Goal: Find specific page/section: Find specific page/section

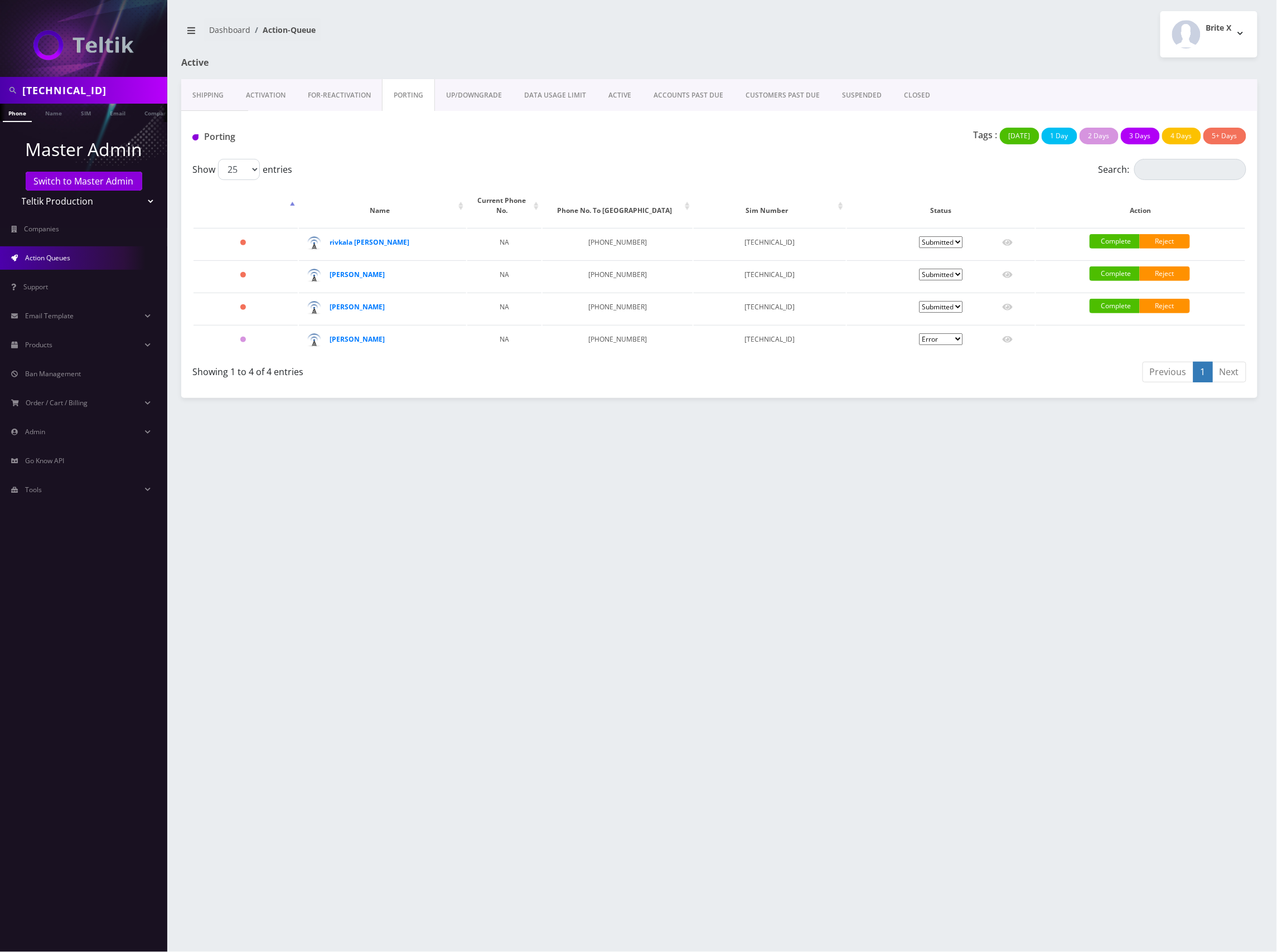
click at [87, 207] on select "Teltik Production My Link Mobile VennMobile Unlimited Advanced LTE [PERSON_NAME…" at bounding box center [83, 201] width 142 height 21
select select "13"
click at [13, 190] on select "Teltik Production My Link Mobile VennMobile Unlimited Advanced LTE [PERSON_NAME…" at bounding box center [83, 201] width 142 height 21
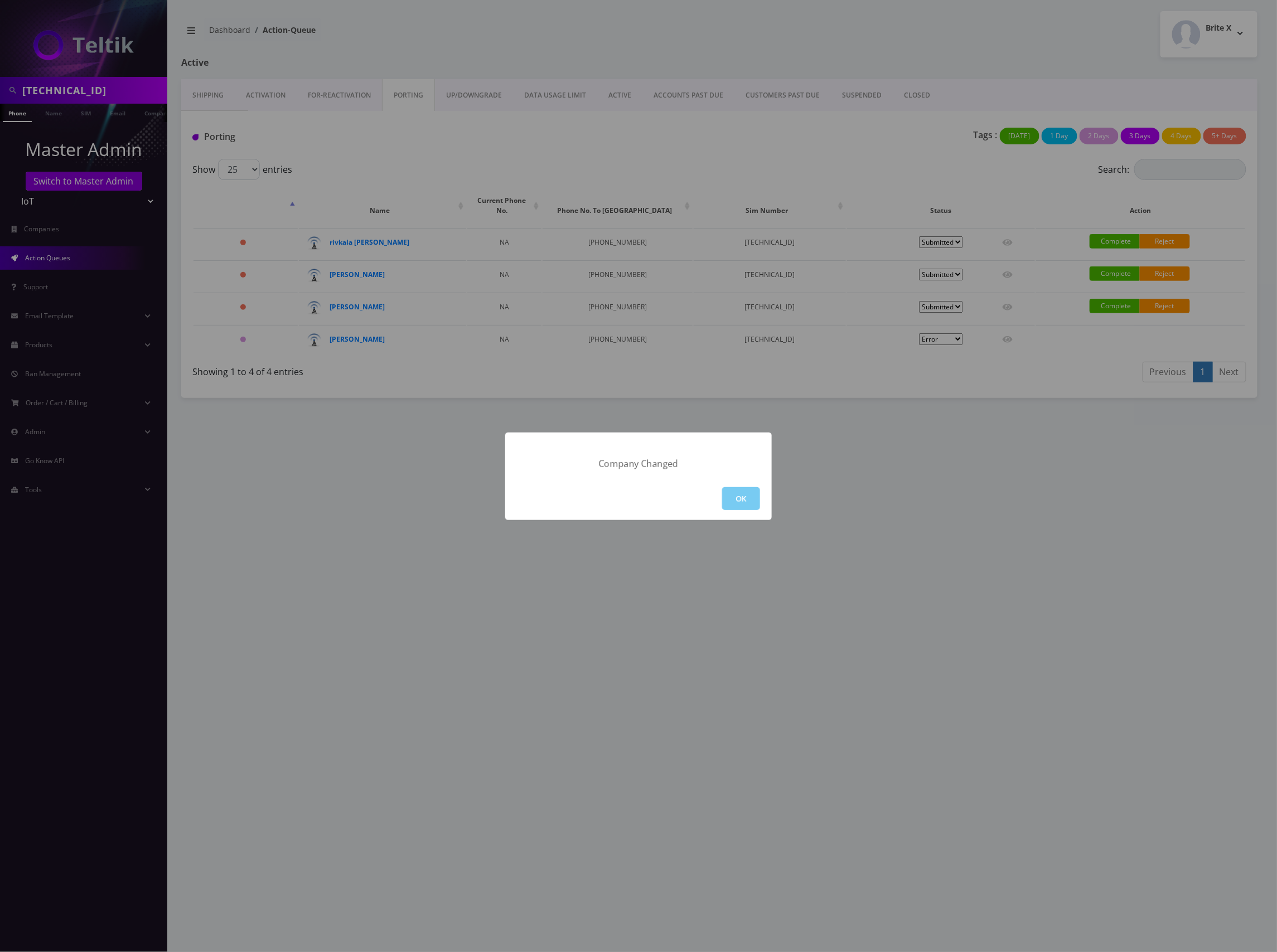
click at [743, 497] on button "OK" at bounding box center [741, 499] width 38 height 23
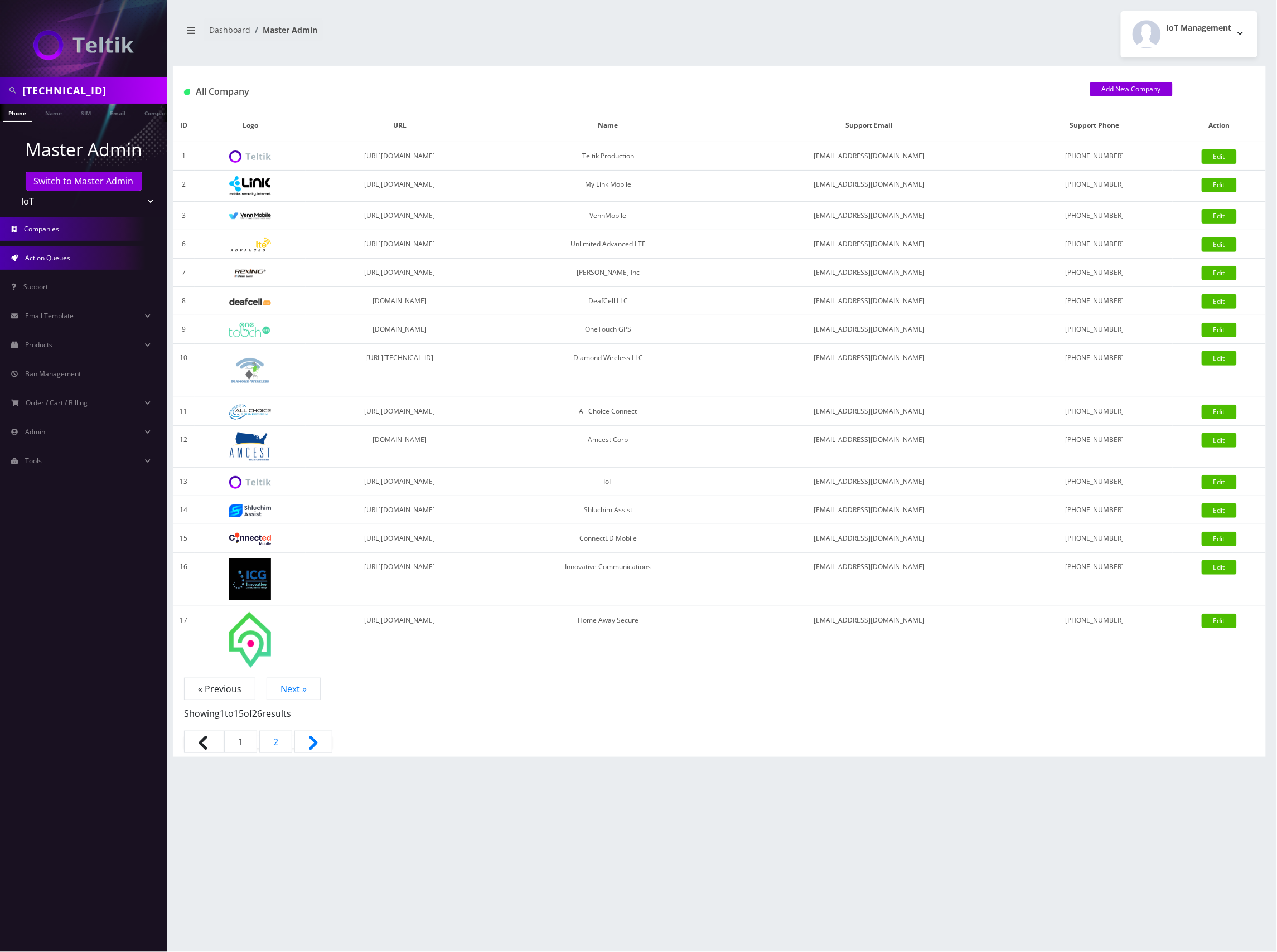
click at [57, 259] on span "Action Queues" at bounding box center [47, 258] width 45 height 10
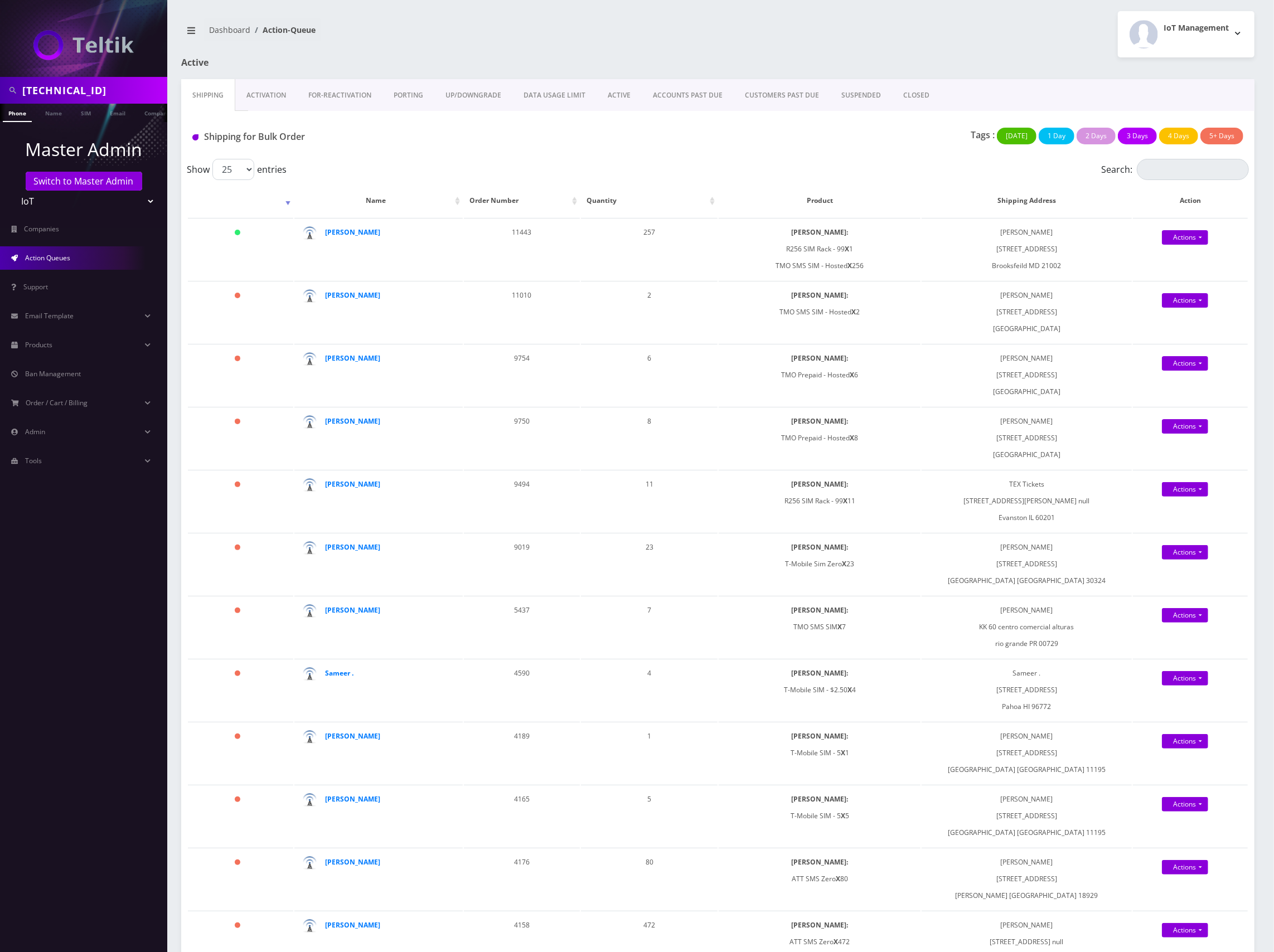
click at [813, 149] on div "Tags : [DATE] 1 Day 2 Days 3 Days 4 Days 5+ Days" at bounding box center [895, 139] width 712 height 23
click at [553, 143] on div "Tags : [DATE] 1 Day 2 Days 3 Days 4 Days 5+ Days" at bounding box center [895, 139] width 712 height 23
